Goal: Transaction & Acquisition: Register for event/course

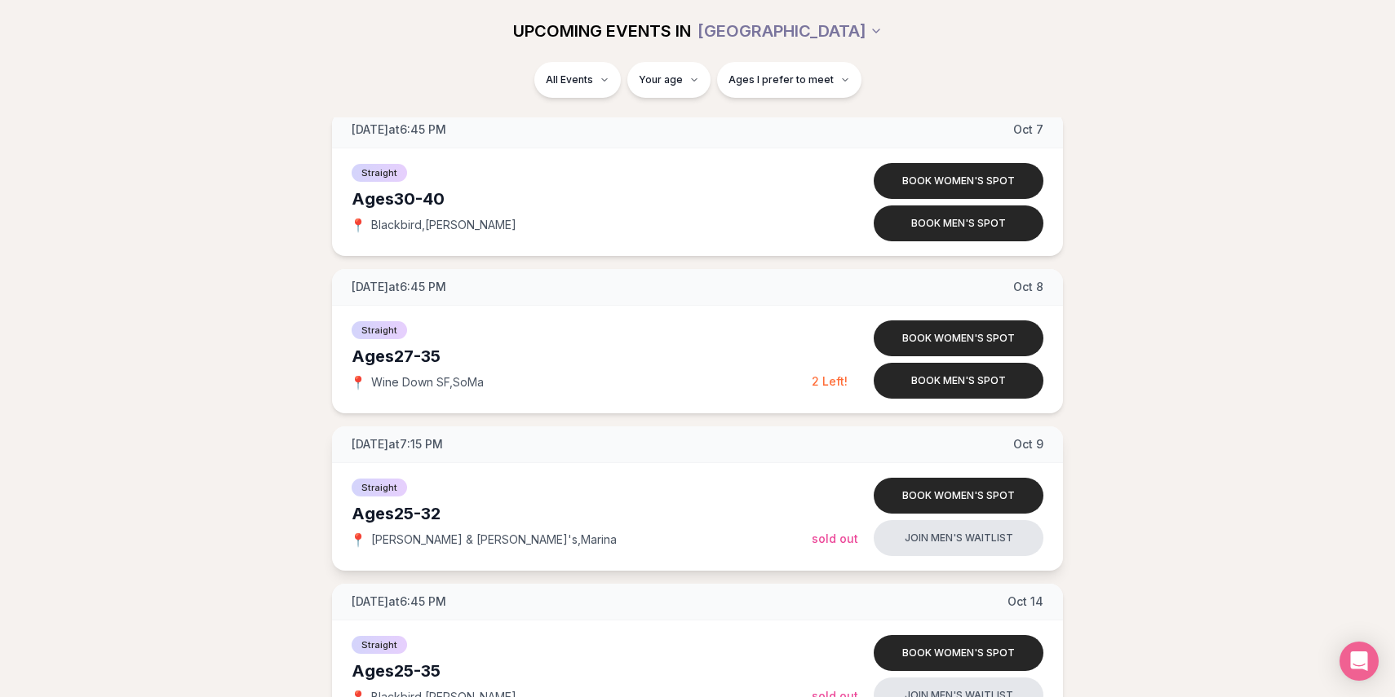
scroll to position [2275, 0]
click at [932, 378] on button "Book men's spot" at bounding box center [958, 382] width 170 height 36
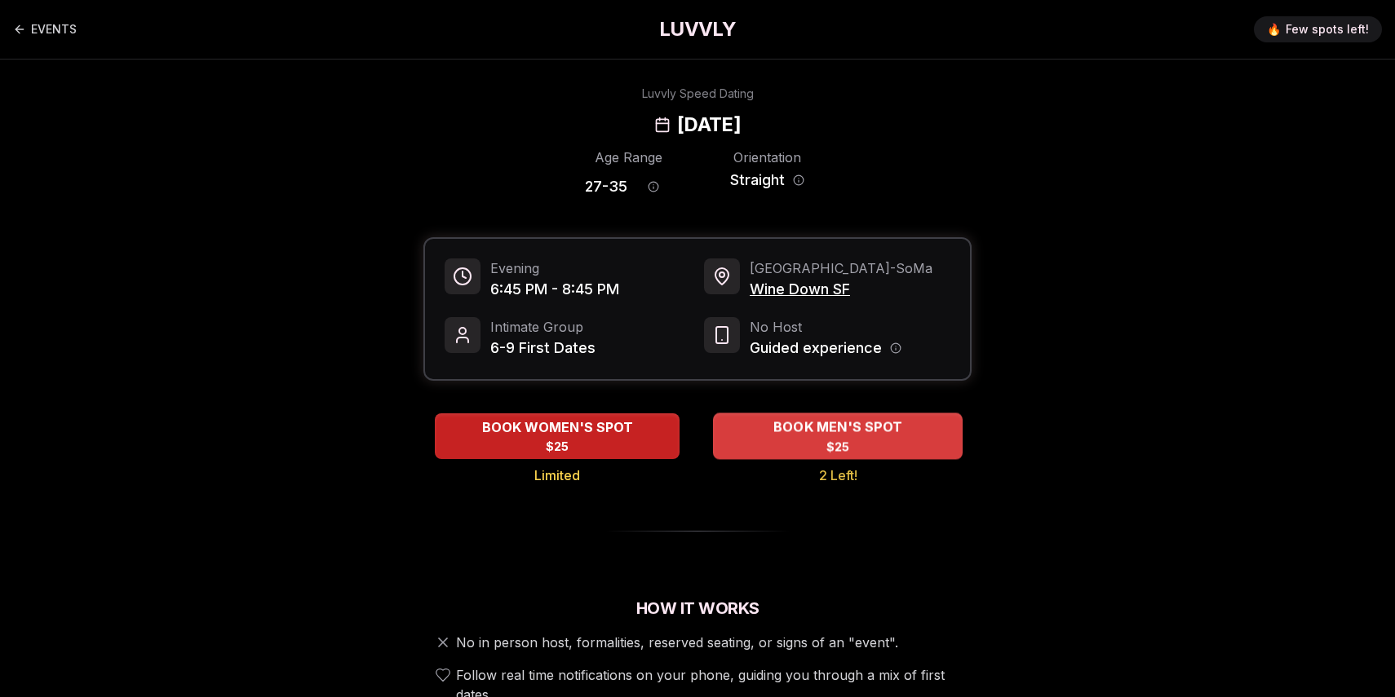
click at [805, 432] on span "BOOK MEN'S SPOT" at bounding box center [837, 428] width 135 height 20
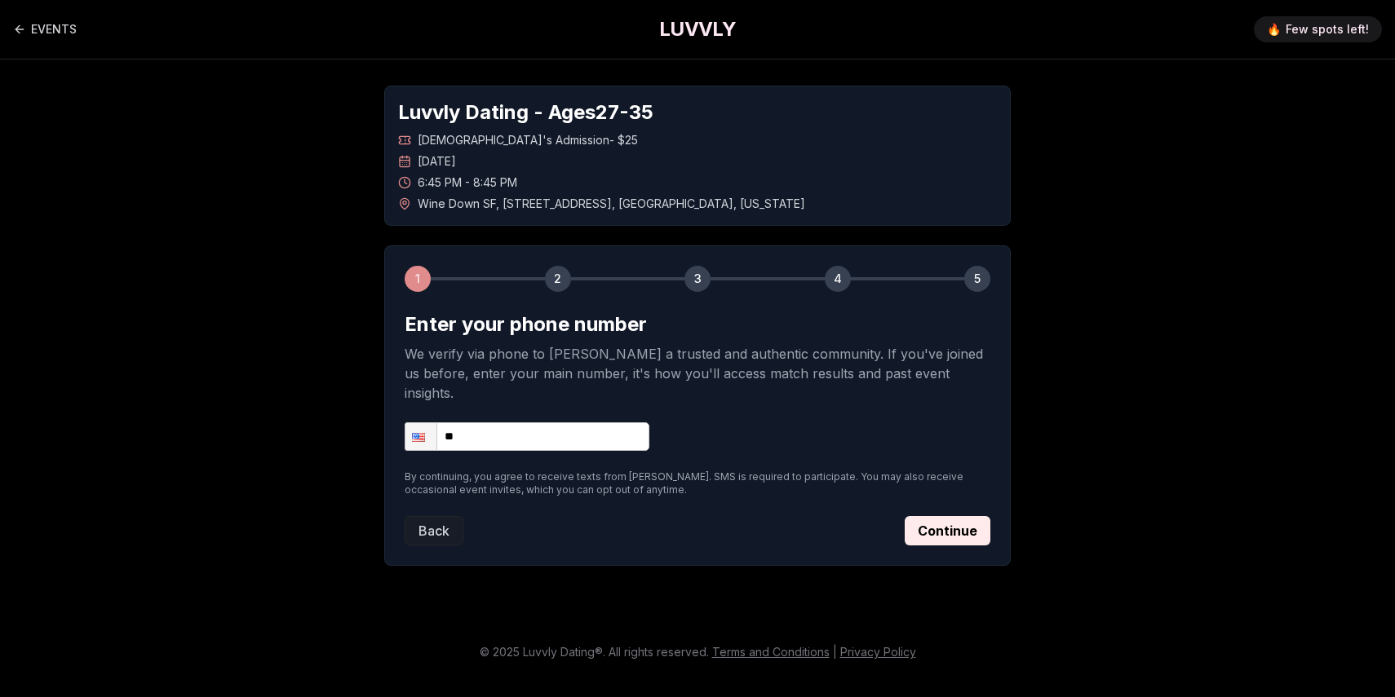
click at [589, 425] on input "**" at bounding box center [527, 436] width 245 height 29
type input "**********"
click at [936, 516] on button "Continue" at bounding box center [947, 530] width 86 height 29
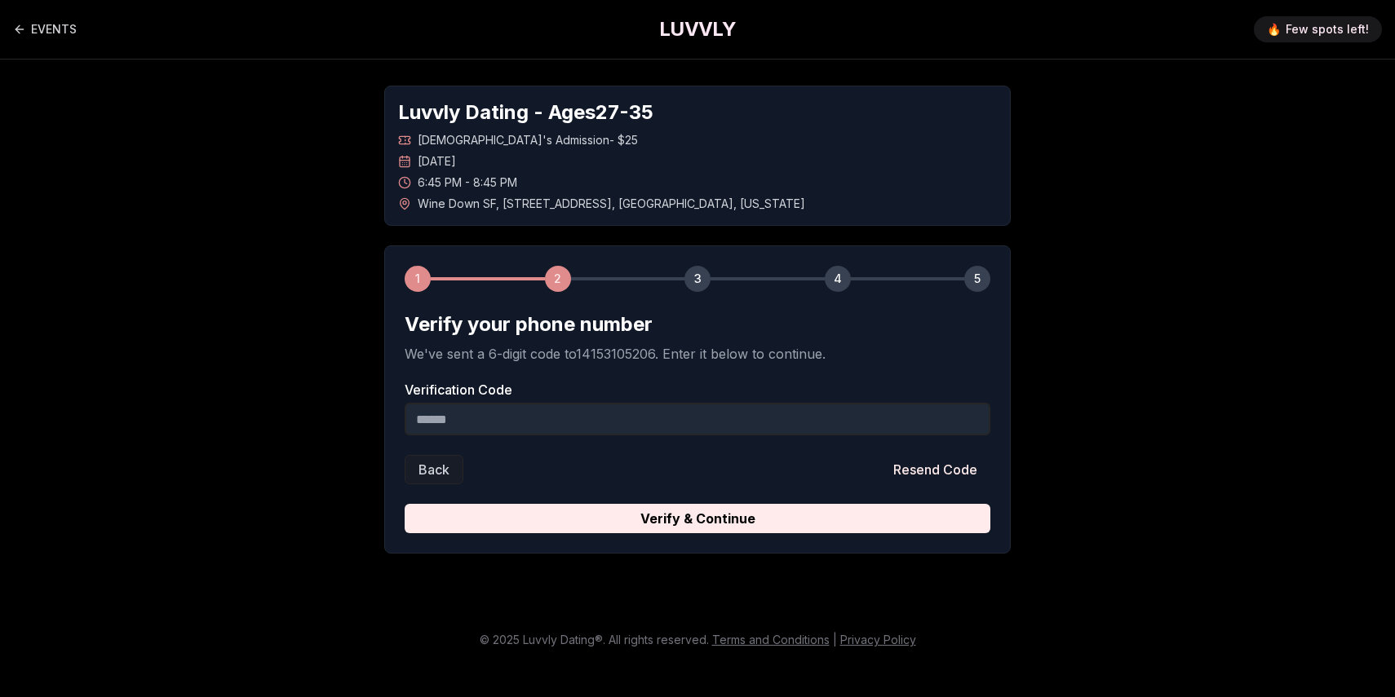
click at [776, 422] on input "Verification Code" at bounding box center [698, 419] width 586 height 33
click at [691, 452] on form "Verify your phone number We've sent a 6-digit code to 14153105206 . Enter it be…" at bounding box center [698, 423] width 586 height 222
click at [646, 423] on input "Verification Code" at bounding box center [698, 419] width 586 height 33
click at [498, 430] on input "***" at bounding box center [698, 419] width 586 height 33
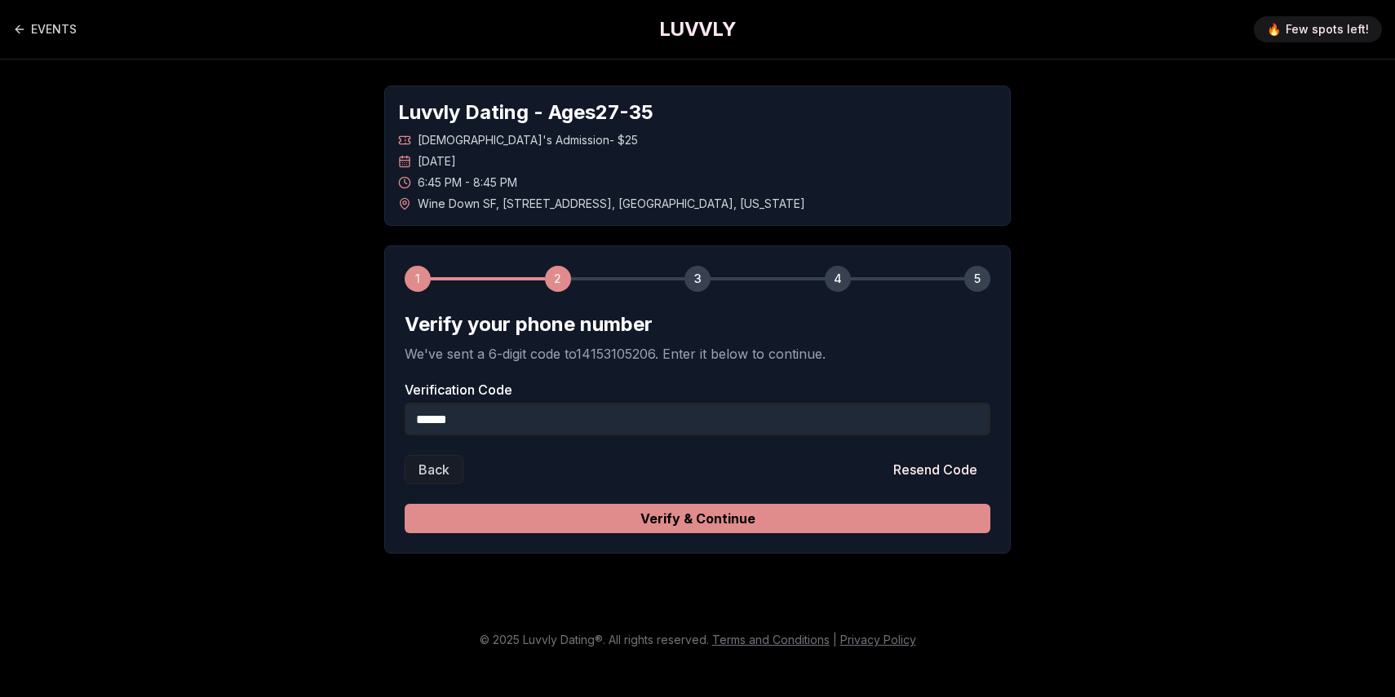
type input "******"
click at [749, 511] on button "Verify & Continue" at bounding box center [698, 518] width 586 height 29
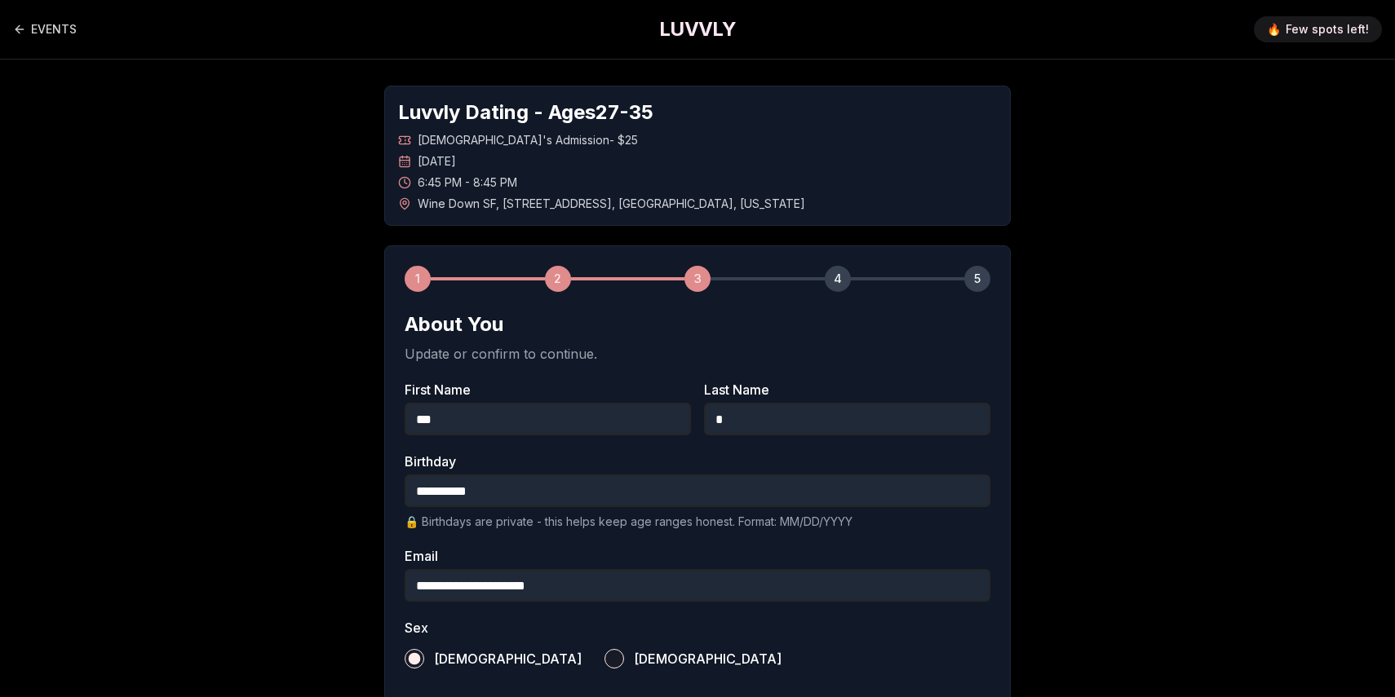
scroll to position [532, 0]
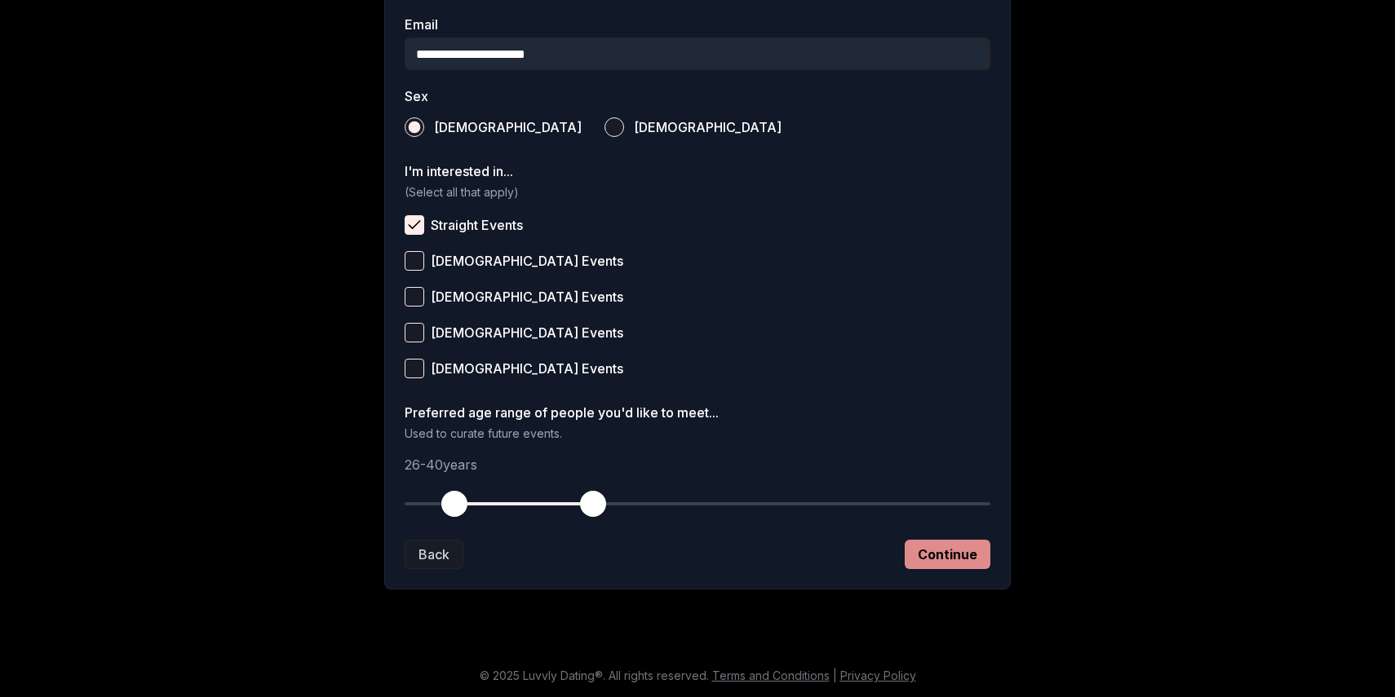
click at [931, 547] on button "Continue" at bounding box center [947, 554] width 86 height 29
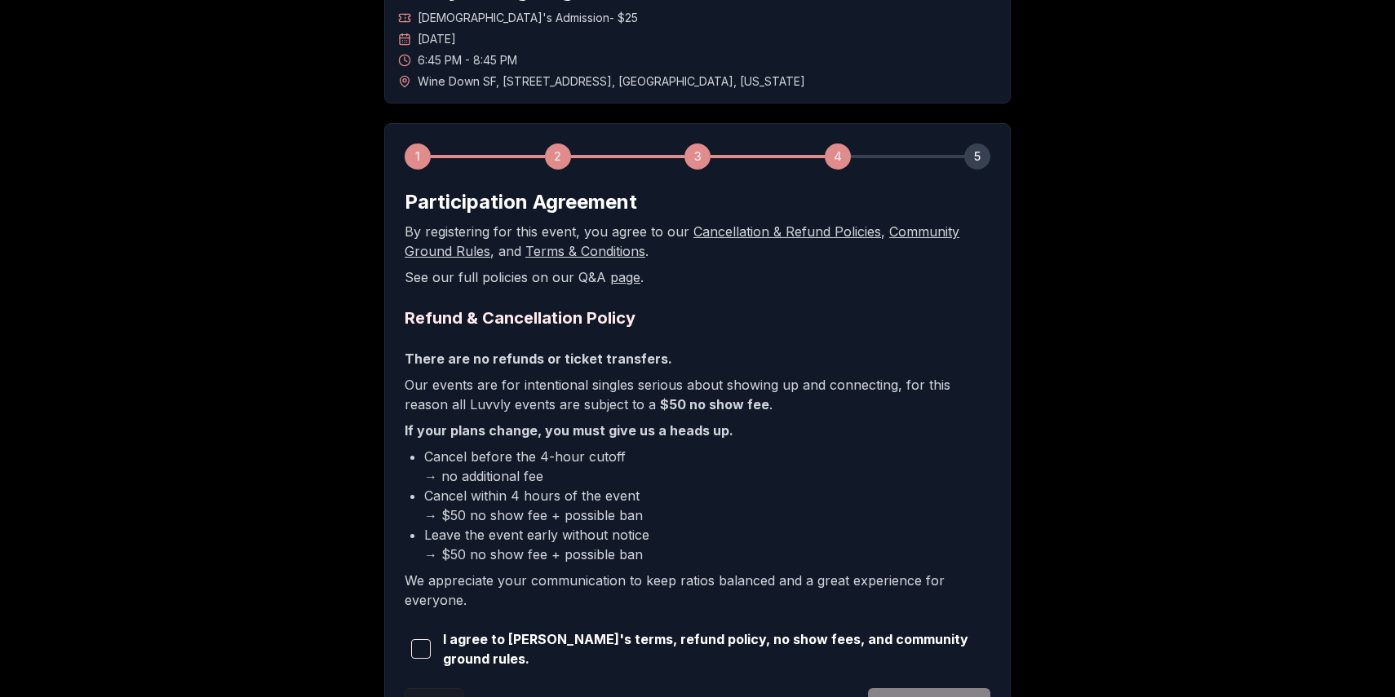
scroll to position [268, 0]
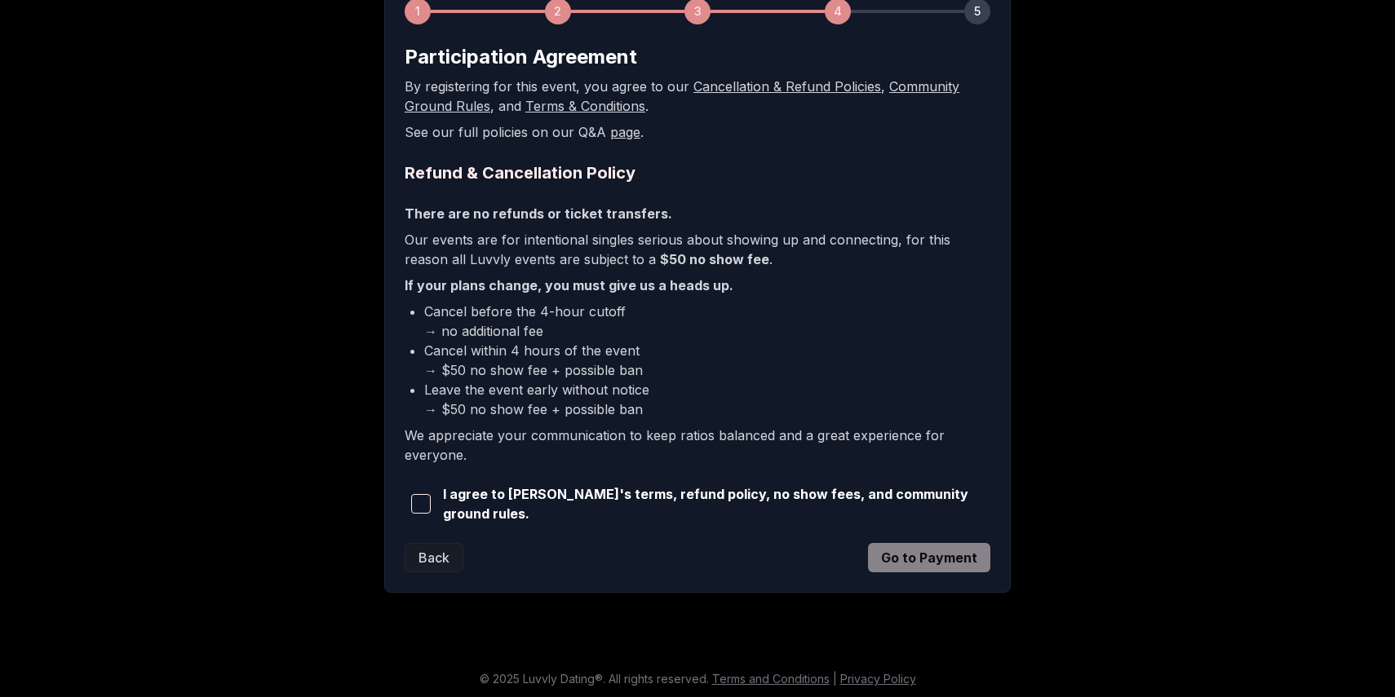
click at [418, 510] on span "button" at bounding box center [421, 504] width 20 height 20
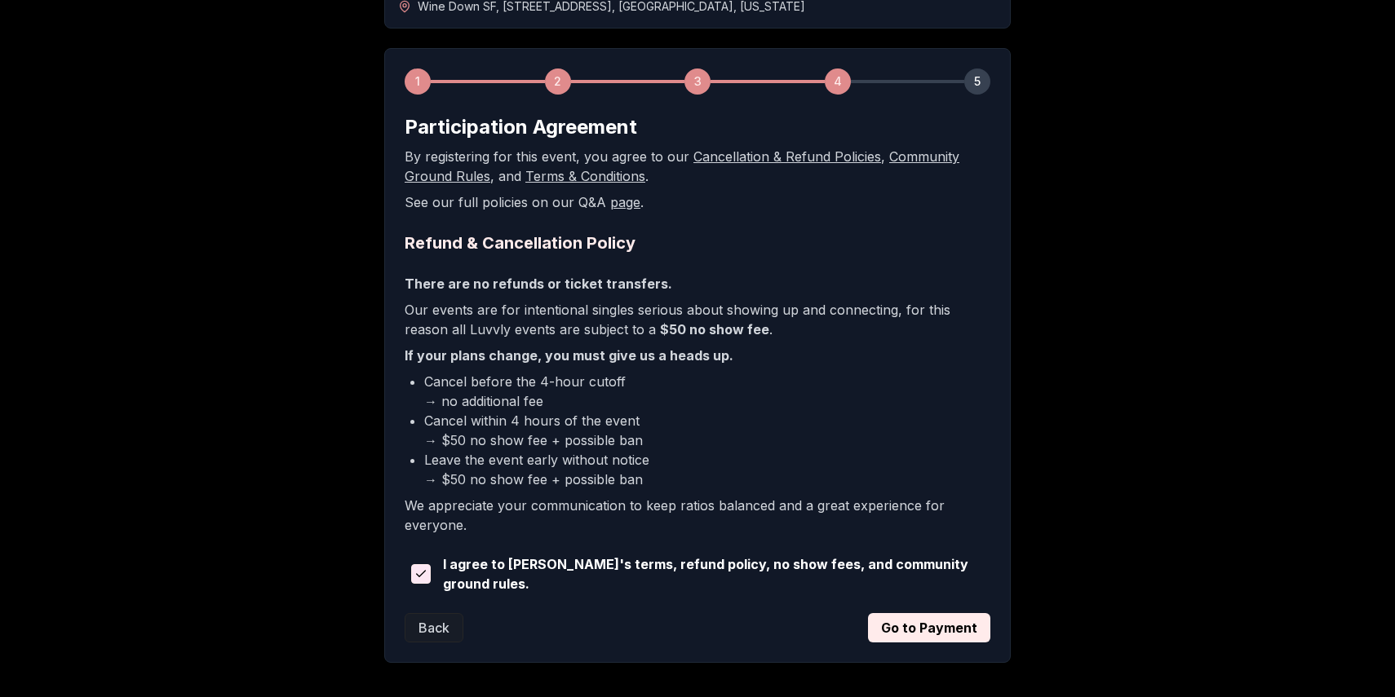
scroll to position [263, 0]
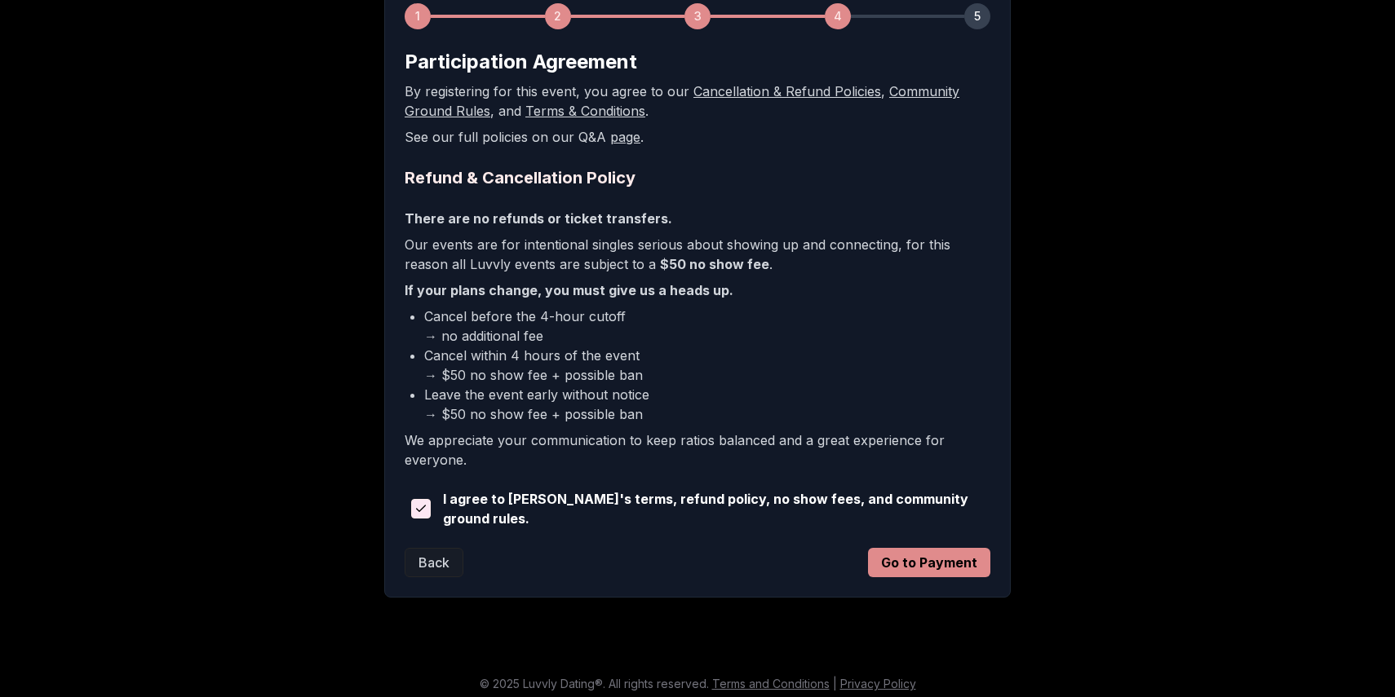
click at [891, 568] on button "Go to Payment" at bounding box center [929, 562] width 122 height 29
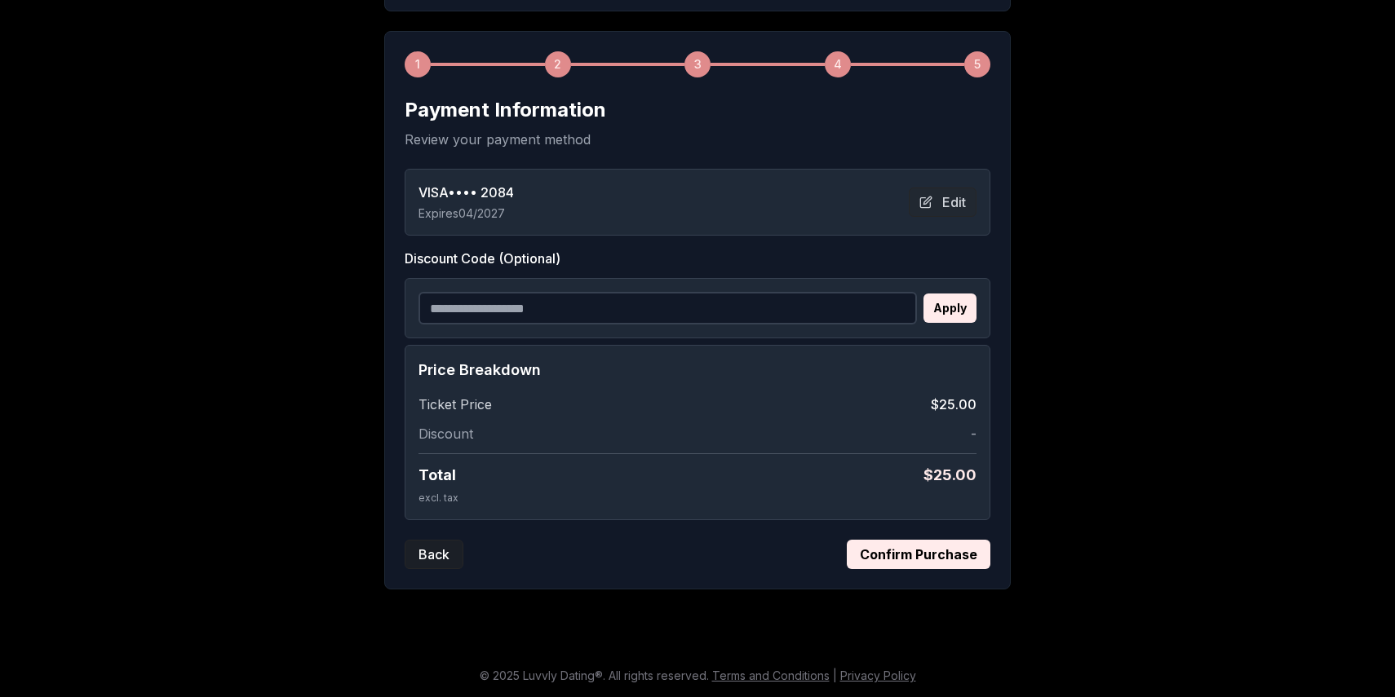
click at [442, 552] on button "Back" at bounding box center [434, 554] width 59 height 29
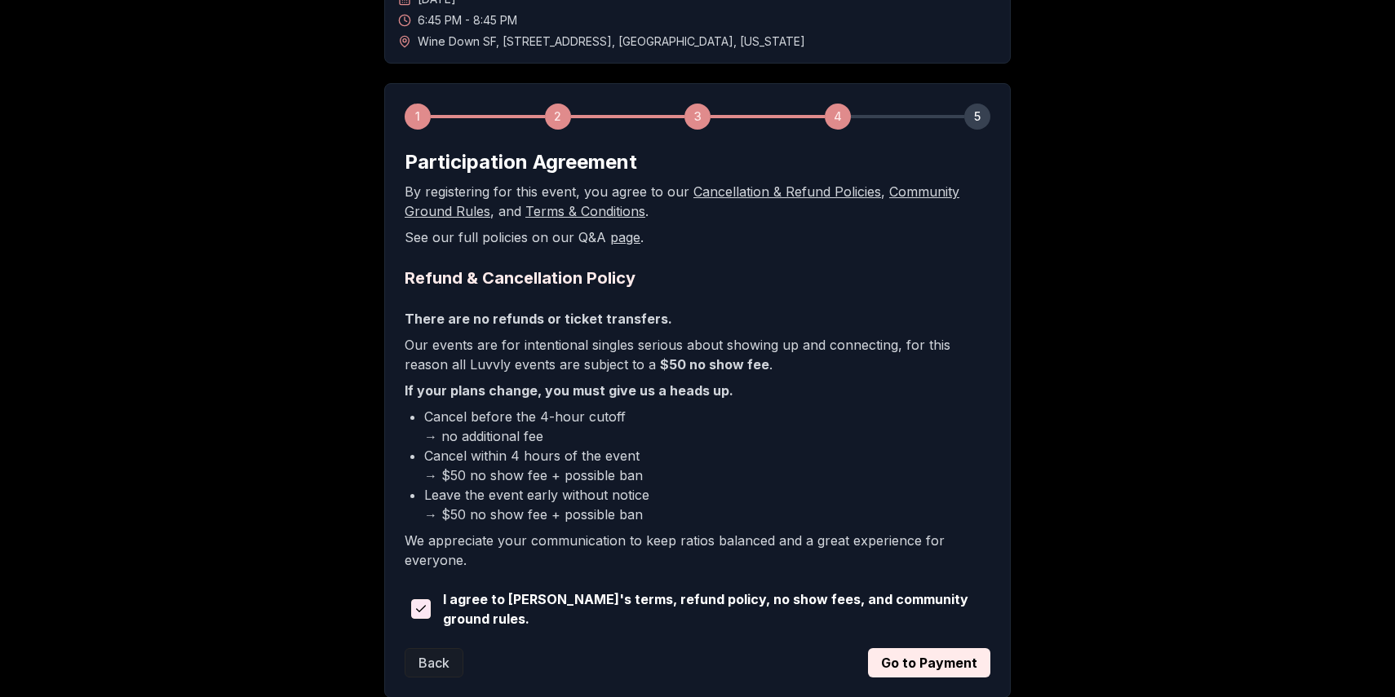
scroll to position [179, 0]
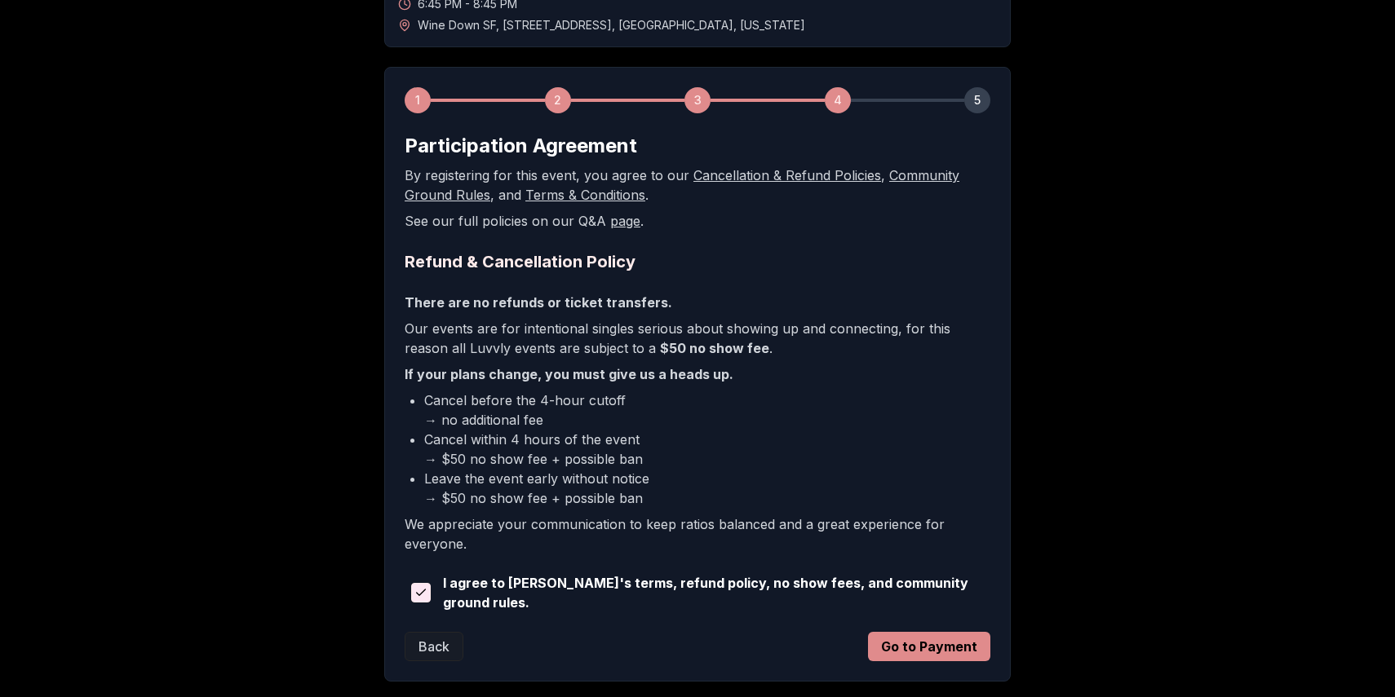
click at [915, 647] on button "Go to Payment" at bounding box center [929, 646] width 122 height 29
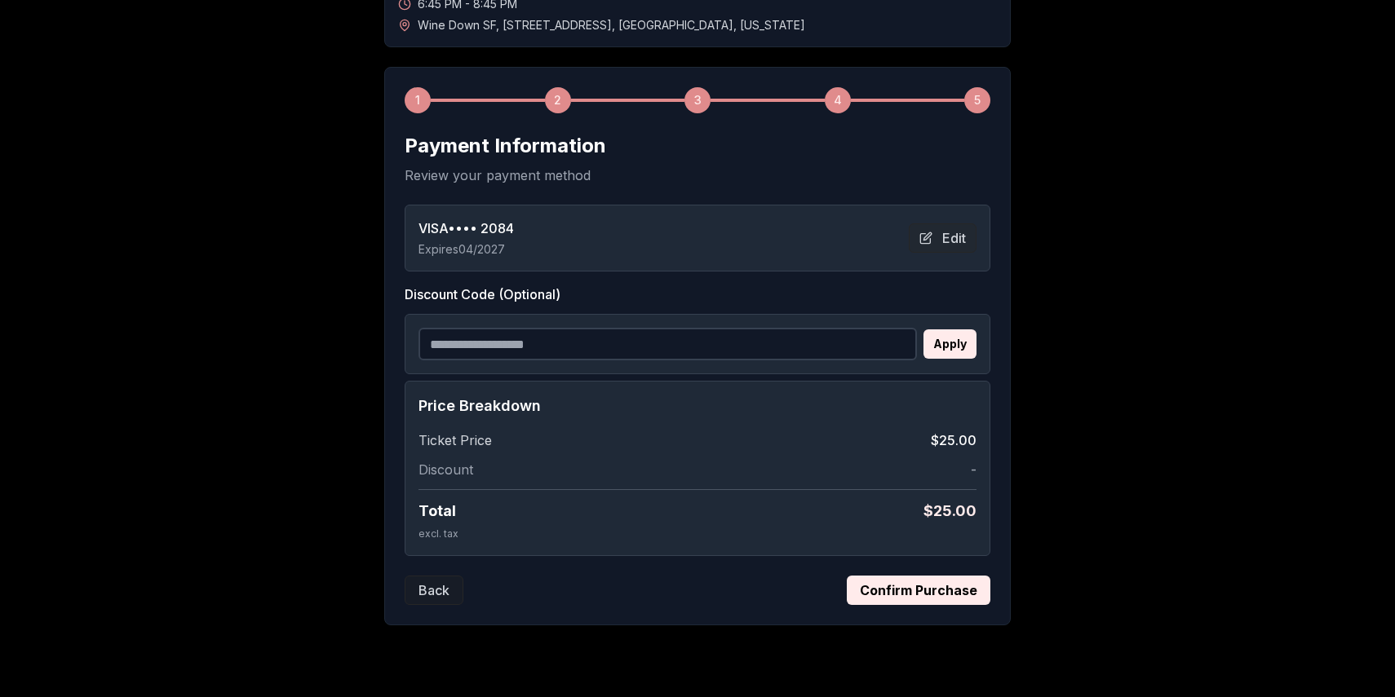
click at [870, 597] on button "Confirm Purchase" at bounding box center [919, 590] width 144 height 29
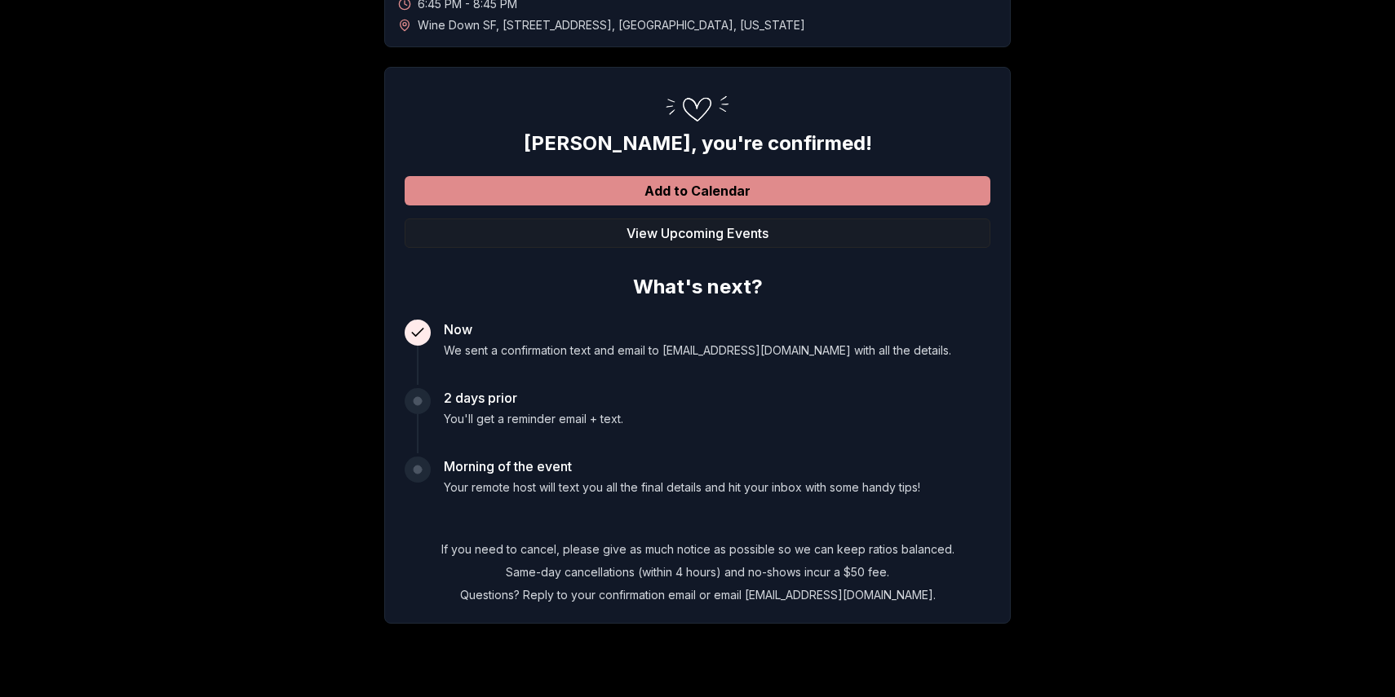
click at [753, 198] on button "Add to Calendar" at bounding box center [698, 190] width 586 height 29
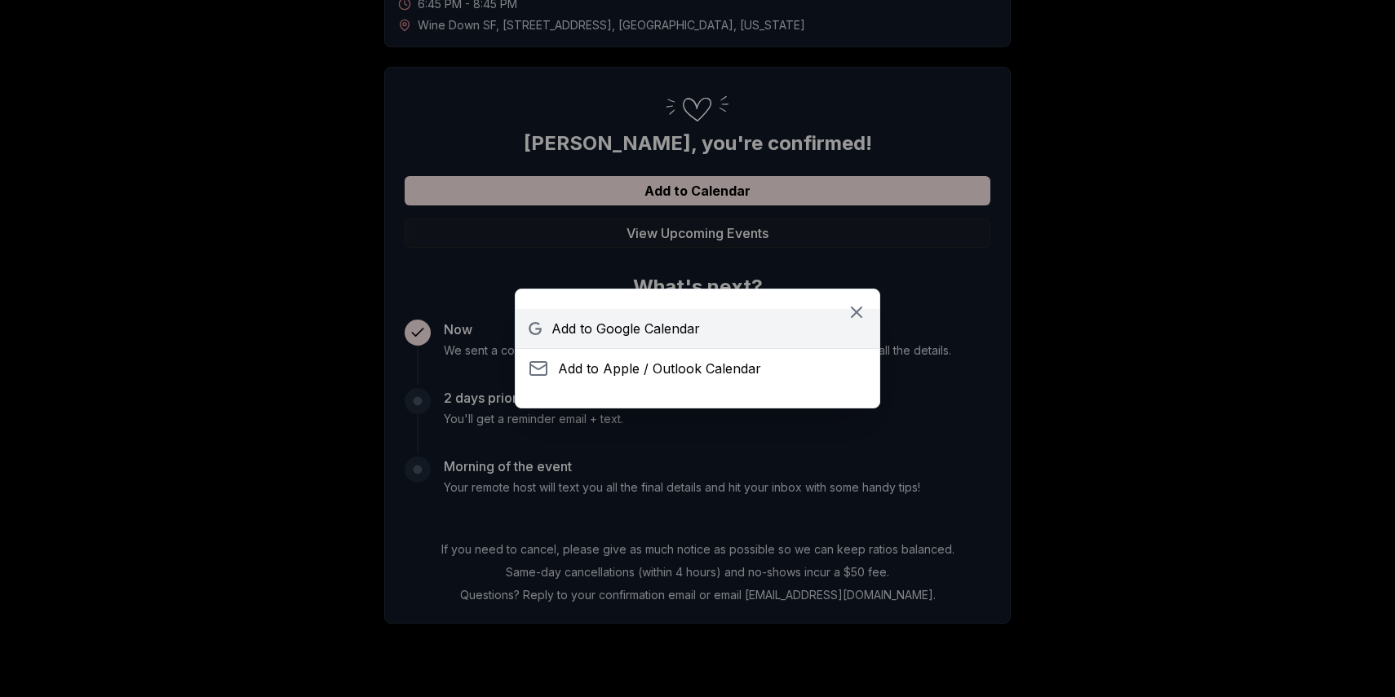
click at [713, 339] on link "Add to Google Calendar" at bounding box center [697, 328] width 364 height 39
